Goal: Contribute content: Add original content to the website for others to see

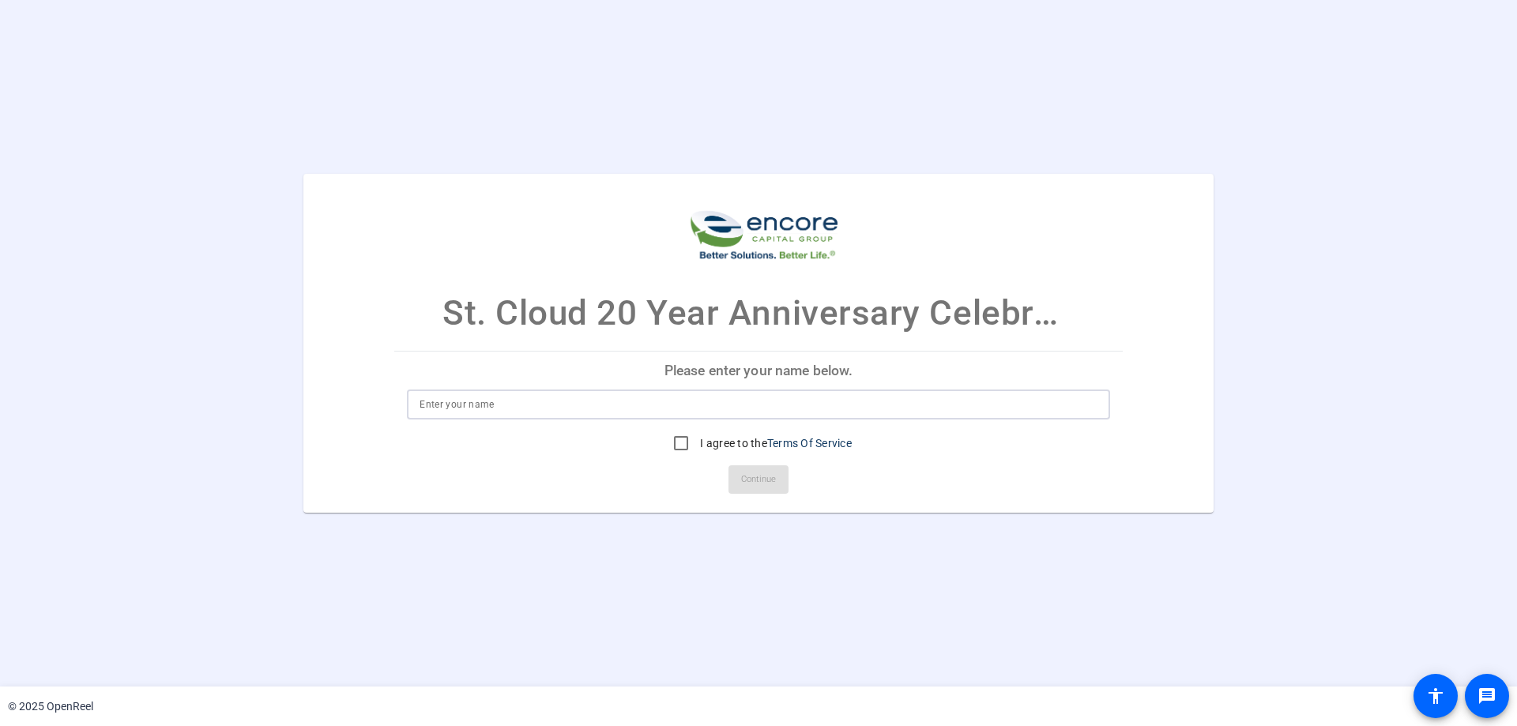
click at [740, 406] on input at bounding box center [758, 404] width 678 height 19
type input "[PERSON_NAME]"
click at [675, 438] on input "I agree to the Terms Of Service" at bounding box center [681, 443] width 32 height 32
checkbox input "true"
click at [765, 477] on span "Continue" at bounding box center [758, 480] width 35 height 24
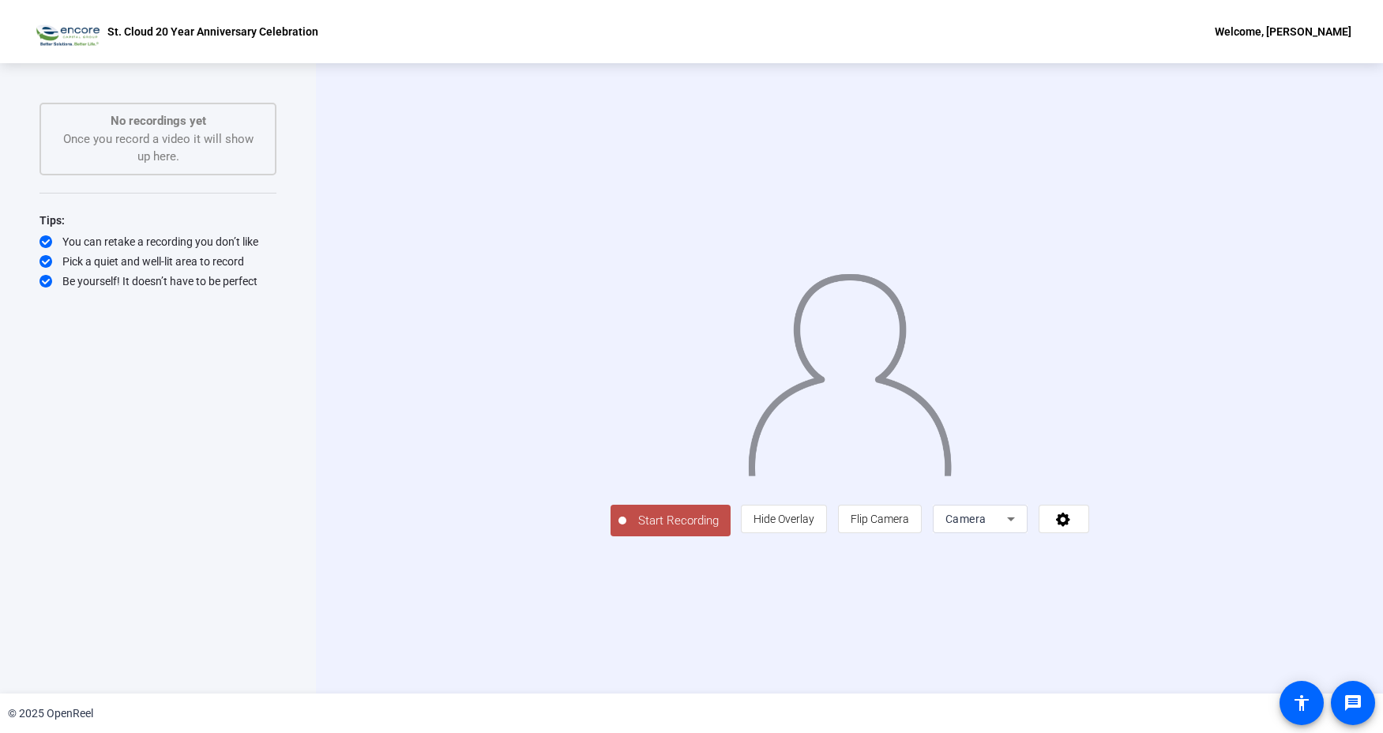
click at [626, 530] on span "Start Recording" at bounding box center [678, 521] width 104 height 18
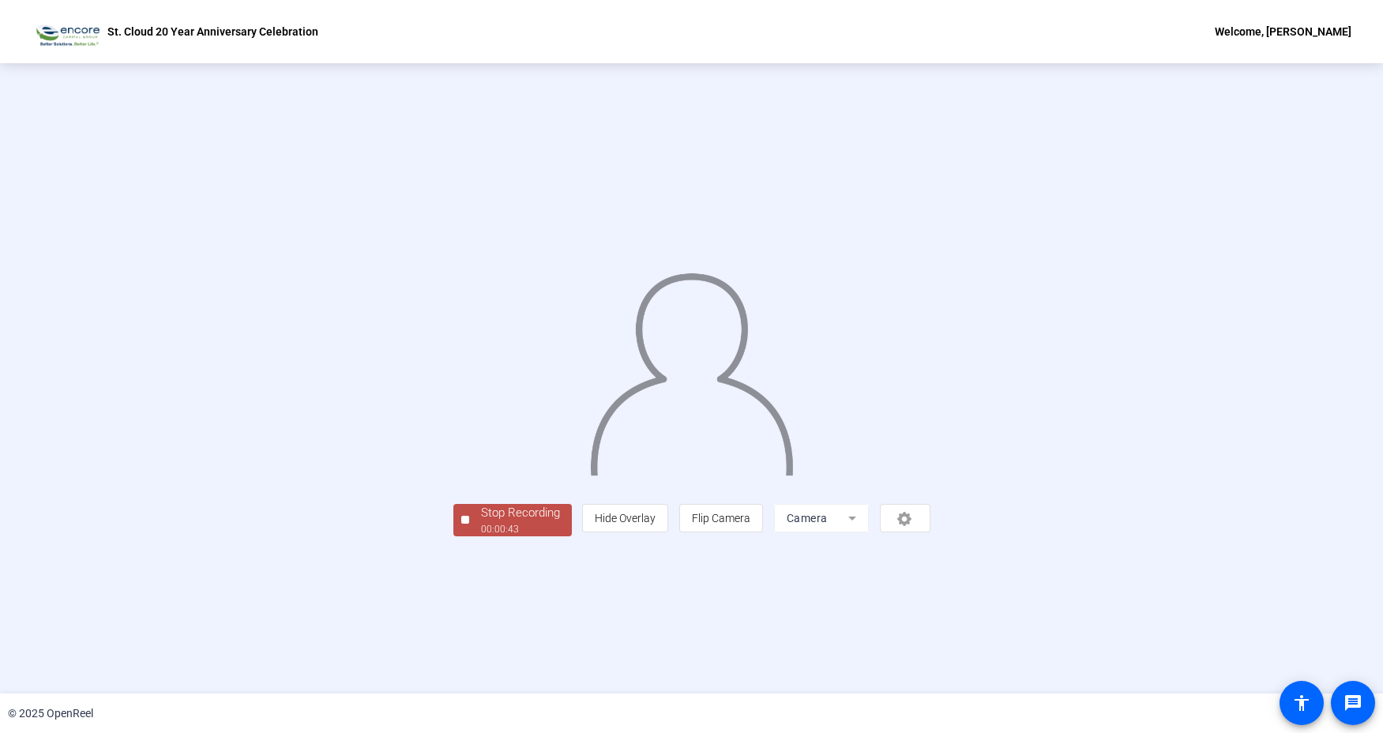
drag, startPoint x: 96, startPoint y: 156, endPoint x: 344, endPoint y: 239, distance: 260.8
click at [96, 156] on div "Stop Recording 00:00:43 person Hide Overlay flip Flip Camera Camera" at bounding box center [691, 378] width 1383 height 630
click at [576, 667] on div "Stop Recording 00:00:44 person Hide Overlay flip Flip Camera Camera" at bounding box center [691, 378] width 1383 height 630
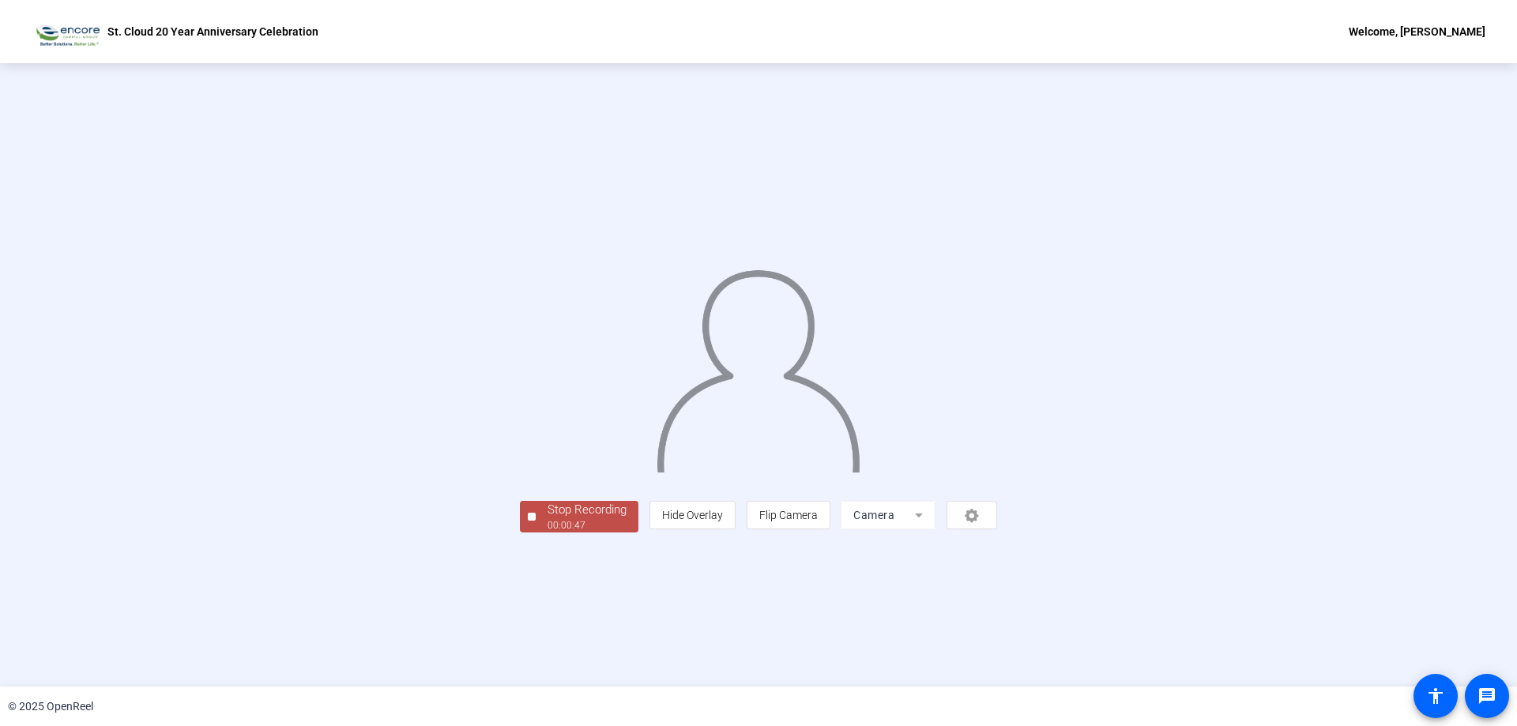
click at [274, 532] on div "Stop Recording 00:00:47 person Hide Overlay flip Flip Camera Camera" at bounding box center [758, 374] width 1289 height 315
click at [547, 519] on div "Stop Recording" at bounding box center [586, 510] width 79 height 18
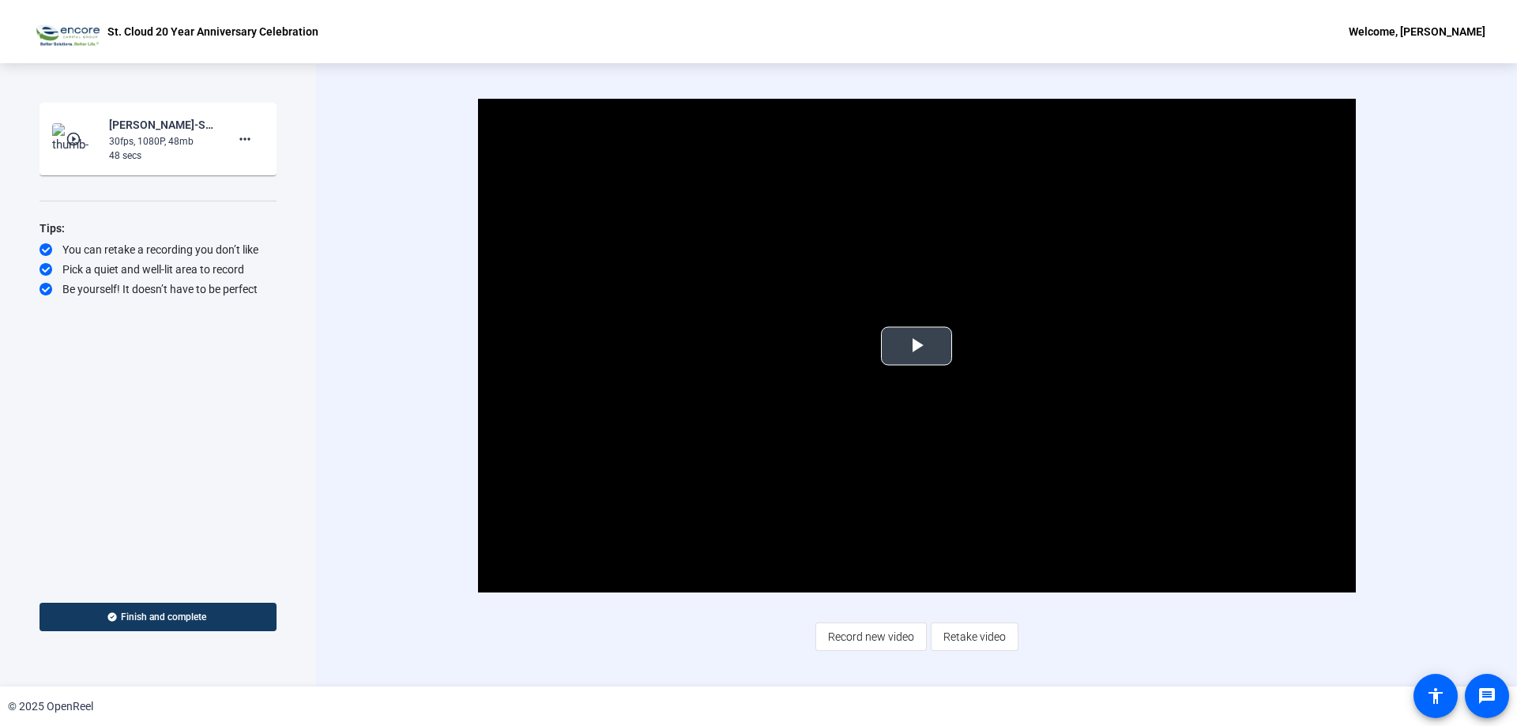
click at [916, 346] on span "Video Player" at bounding box center [916, 346] width 0 height 0
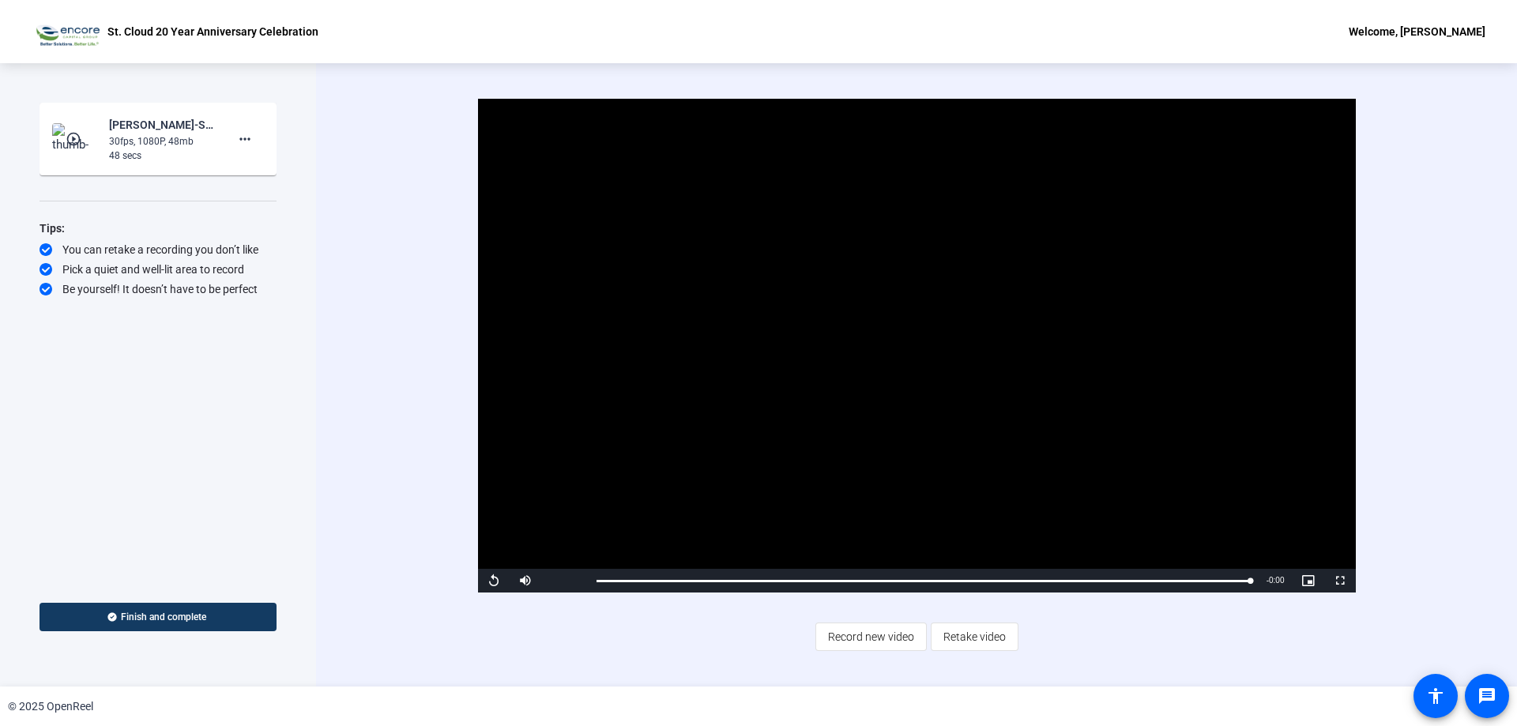
click at [970, 639] on span "Retake video" at bounding box center [974, 637] width 62 height 30
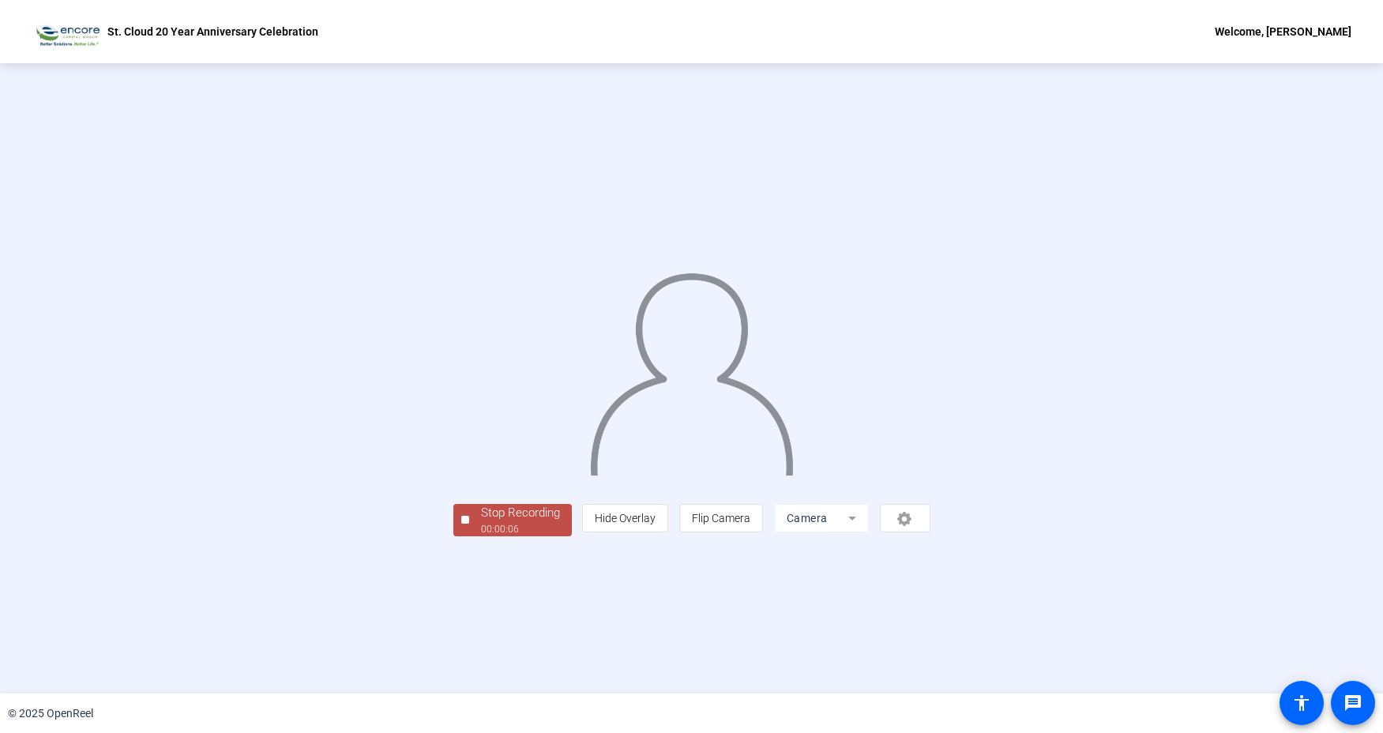
click at [461, 524] on div at bounding box center [465, 520] width 8 height 8
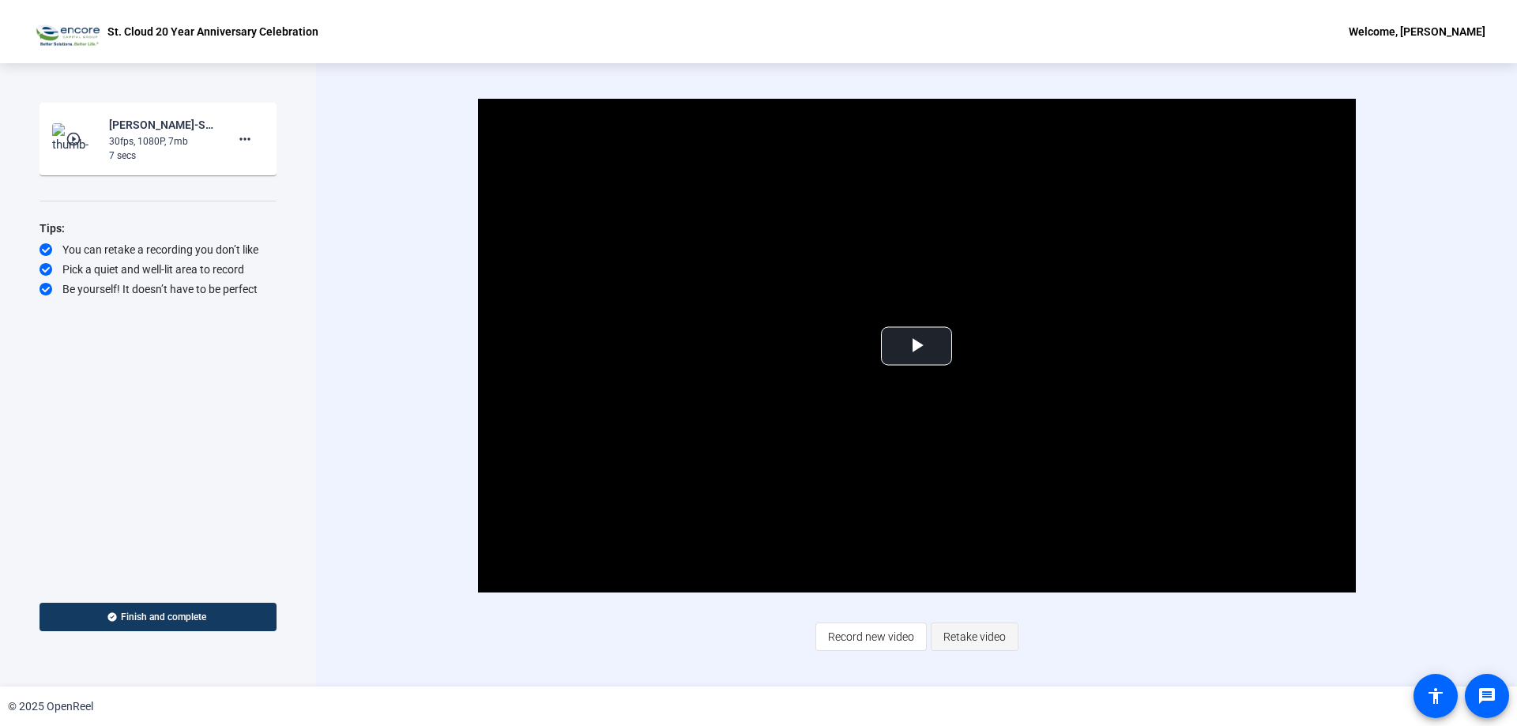
click at [973, 639] on span "Retake video" at bounding box center [974, 637] width 62 height 30
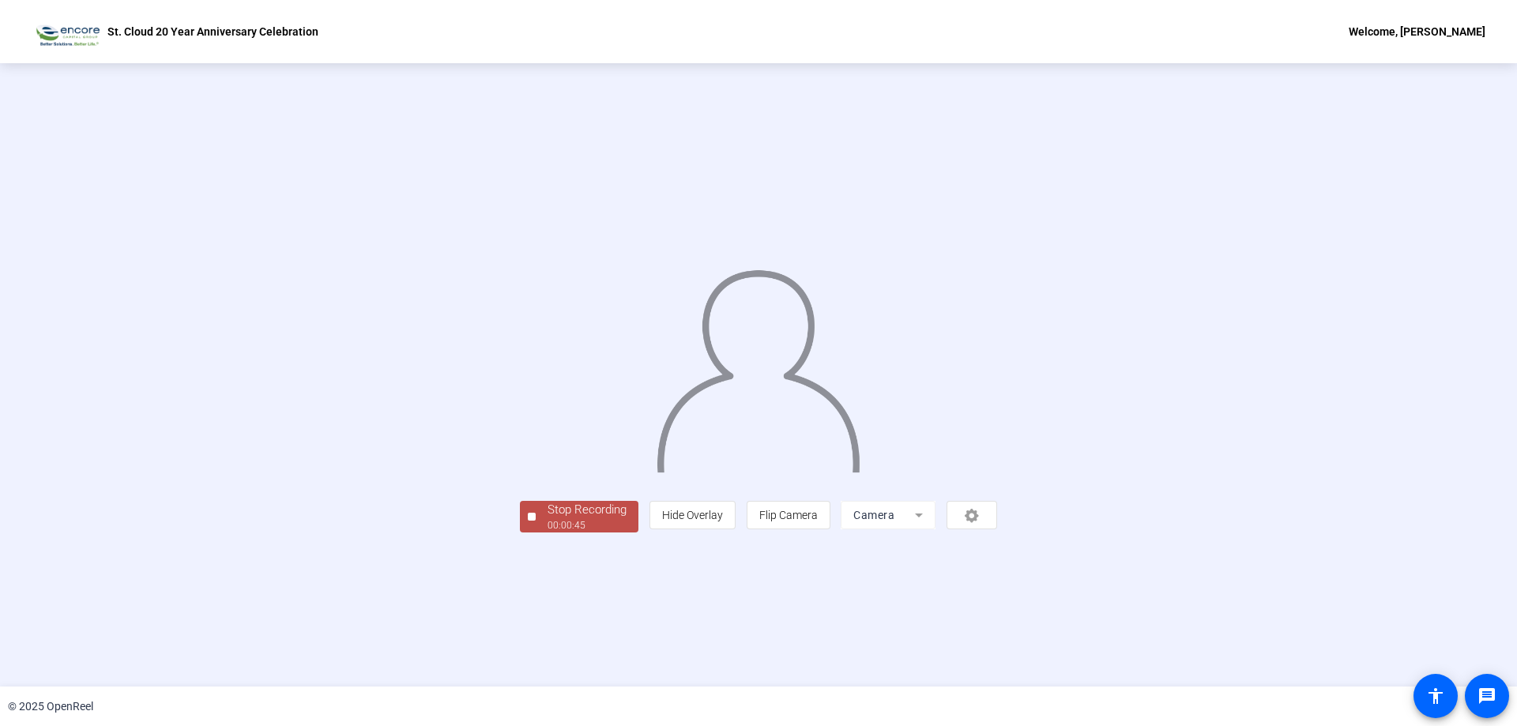
click at [547, 519] on div "Stop Recording" at bounding box center [586, 510] width 79 height 18
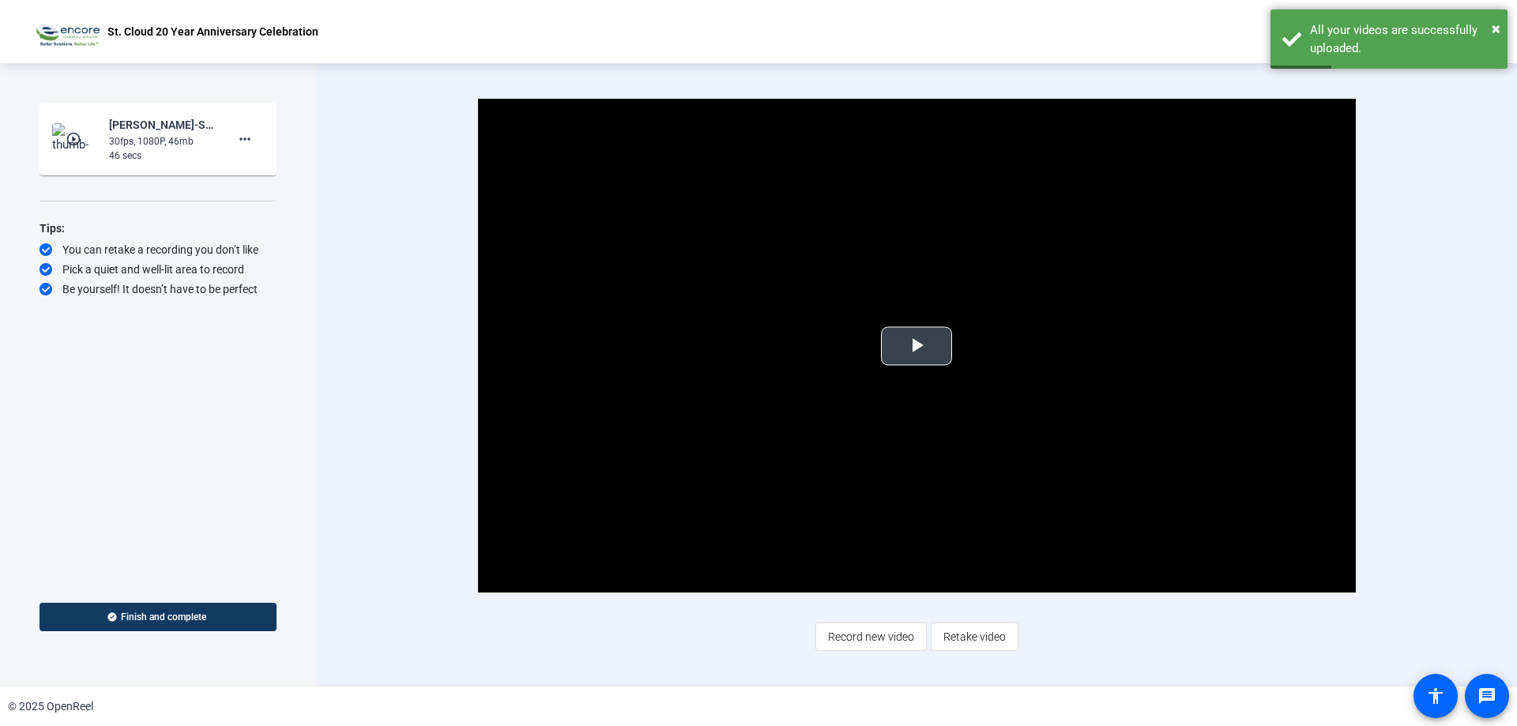
click at [916, 346] on span "Video Player" at bounding box center [916, 346] width 0 height 0
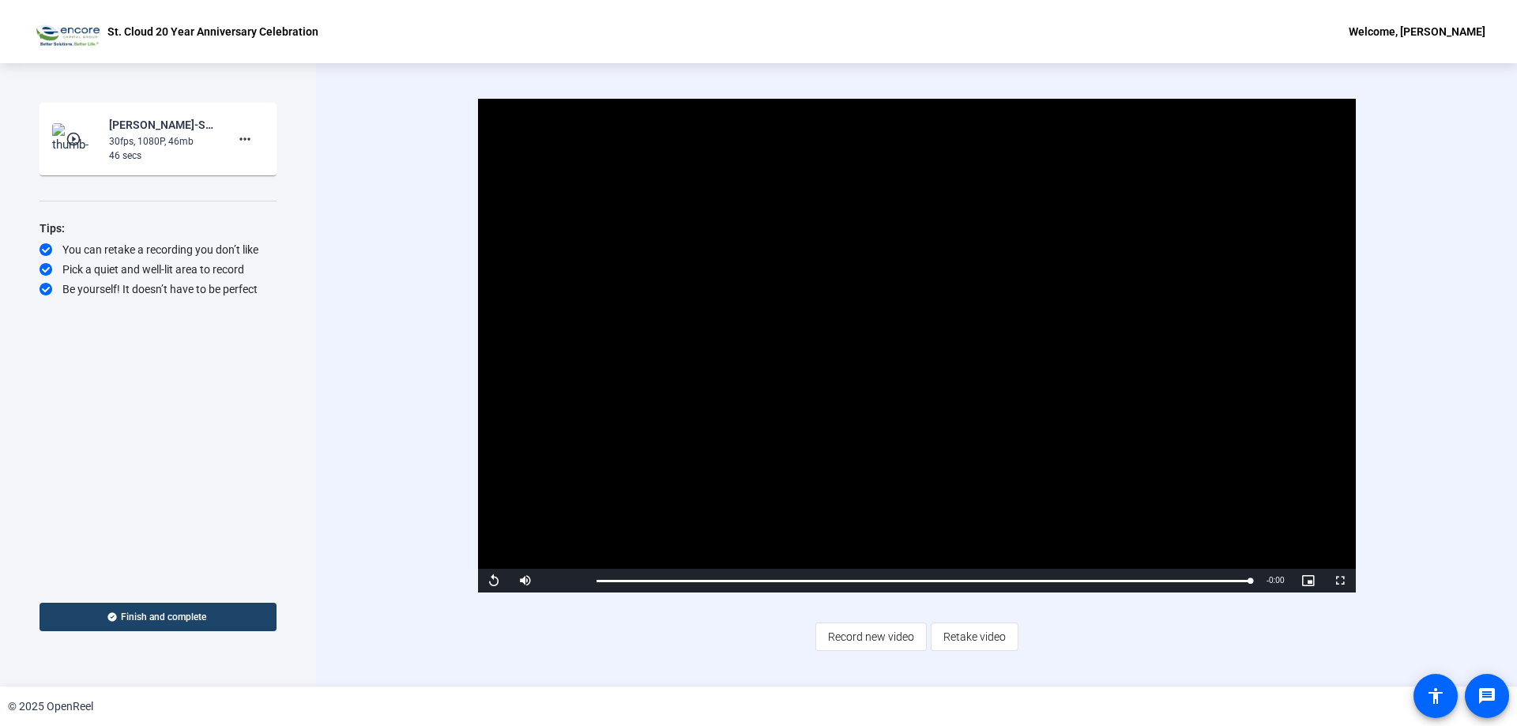
click at [145, 617] on span "Finish and complete" at bounding box center [163, 617] width 85 height 13
